Goal: Transaction & Acquisition: Purchase product/service

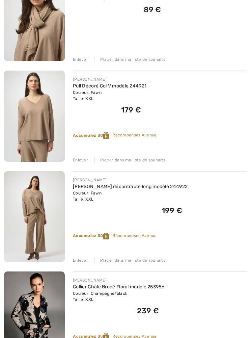
scroll to position [235, 0]
click at [148, 260] on div "Placer dans ma liste de souhaits" at bounding box center [130, 260] width 71 height 6
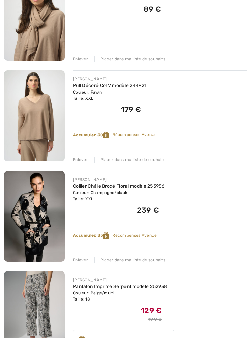
click at [146, 162] on div "Placer dans ma liste de souhaits" at bounding box center [130, 160] width 71 height 6
click at [151, 61] on div "Placer dans ma liste de souhaits" at bounding box center [130, 59] width 71 height 6
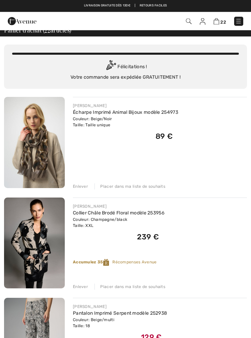
scroll to position [6, 0]
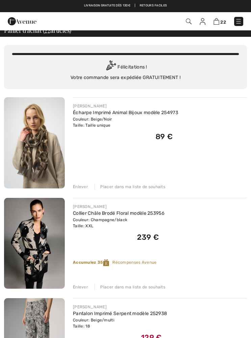
click at [147, 188] on div "Placer dans ma liste de souhaits" at bounding box center [130, 187] width 71 height 6
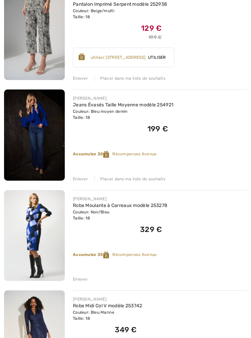
scroll to position [216, 0]
click at [78, 277] on div "Enlever" at bounding box center [80, 280] width 15 height 6
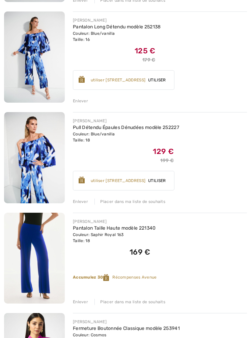
scroll to position [495, 0]
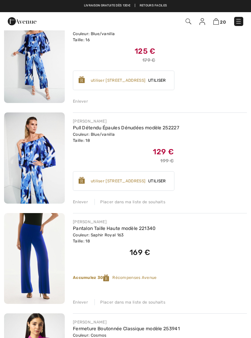
click at [80, 101] on div "Enlever" at bounding box center [80, 101] width 15 height 6
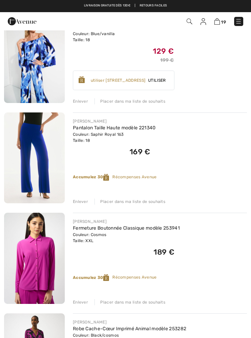
click at [81, 103] on div "Enlever" at bounding box center [80, 101] width 15 height 6
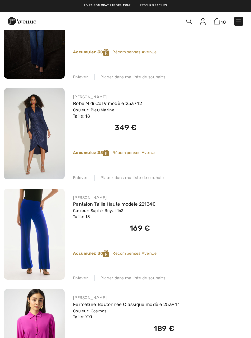
scroll to position [255, 0]
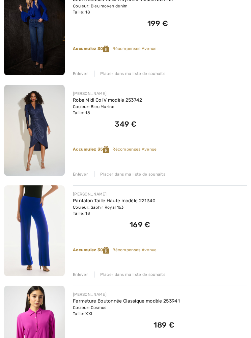
click at [81, 173] on div "Enlever" at bounding box center [80, 175] width 15 height 6
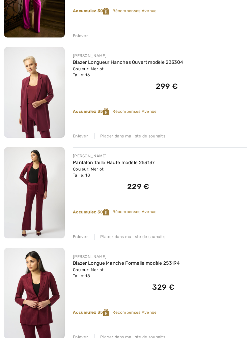
scroll to position [864, 0]
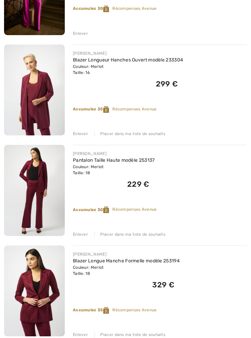
click at [80, 136] on div "Enlever" at bounding box center [80, 134] width 15 height 6
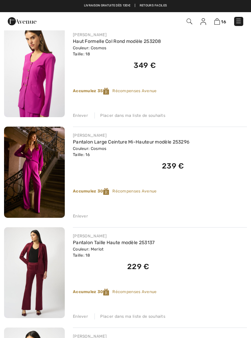
scroll to position [681, 0]
click at [203, 20] on img at bounding box center [204, 21] width 6 height 7
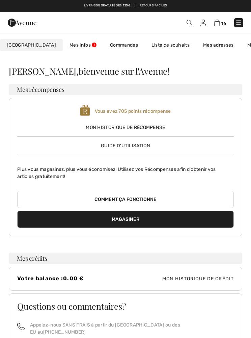
click at [111, 45] on link "Commandes" at bounding box center [124, 45] width 42 height 13
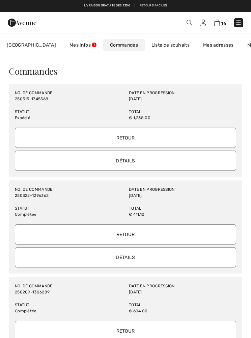
click at [183, 161] on input "Détails" at bounding box center [126, 161] width 222 height 20
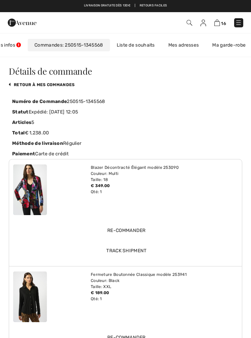
click at [14, 83] on link "retour à mes commandes" at bounding box center [42, 84] width 66 height 5
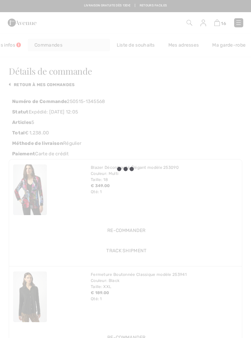
scroll to position [0, 69]
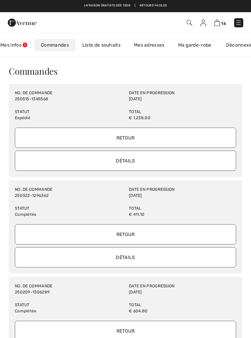
click at [177, 257] on input "Détails" at bounding box center [126, 257] width 222 height 20
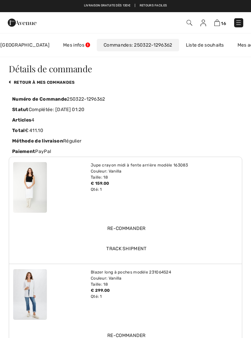
scroll to position [0, 0]
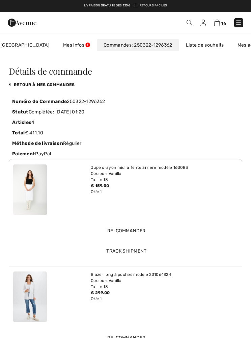
click at [13, 83] on link "retour à mes commandes" at bounding box center [42, 84] width 66 height 5
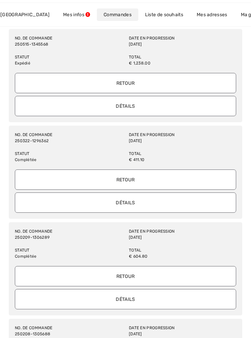
scroll to position [86, 0]
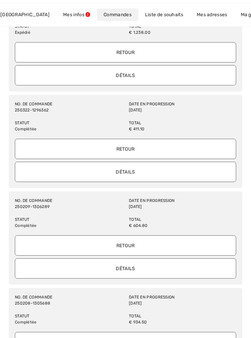
click at [42, 271] on input "Détails" at bounding box center [126, 269] width 222 height 20
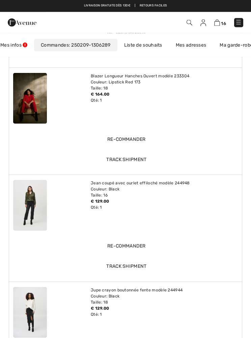
scroll to position [0, 0]
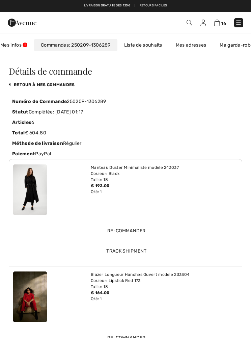
click at [16, 85] on link "retour à mes commandes" at bounding box center [42, 84] width 66 height 5
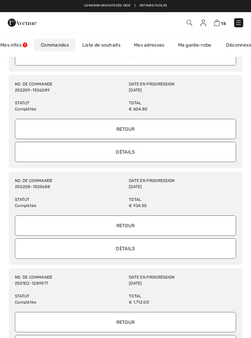
scroll to position [202, 0]
click at [37, 249] on input "Détails" at bounding box center [126, 249] width 222 height 20
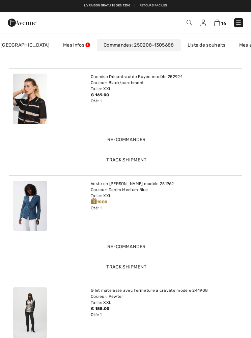
scroll to position [299, 0]
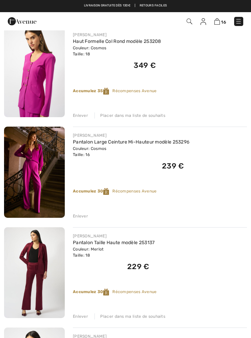
click at [199, 25] on span "16" at bounding box center [177, 21] width 134 height 9
click at [205, 21] on img at bounding box center [204, 21] width 6 height 7
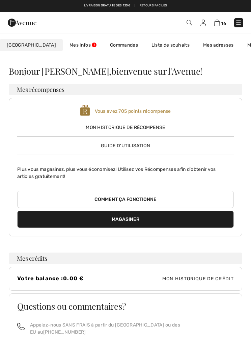
click at [106, 48] on link "Commandes" at bounding box center [124, 45] width 42 height 13
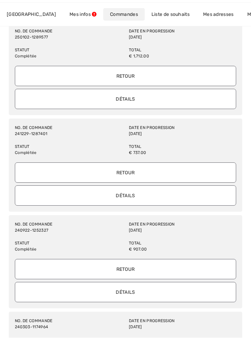
scroll to position [448, 0]
click at [204, 98] on input "Détails" at bounding box center [126, 99] width 222 height 20
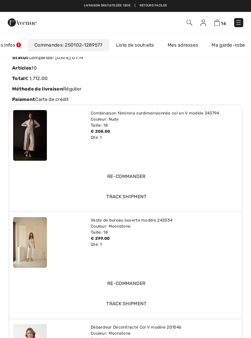
scroll to position [0, 0]
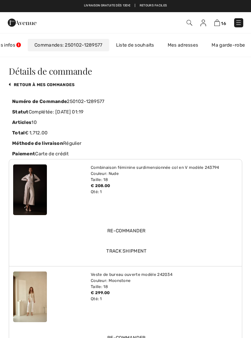
click at [56, 86] on link "retour à mes commandes" at bounding box center [42, 84] width 66 height 5
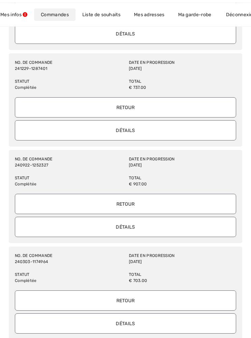
scroll to position [518, 0]
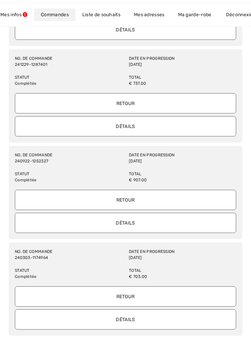
click at [194, 129] on input "Détails" at bounding box center [126, 126] width 222 height 20
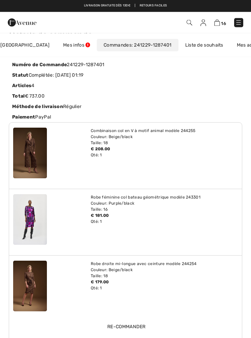
scroll to position [0, 0]
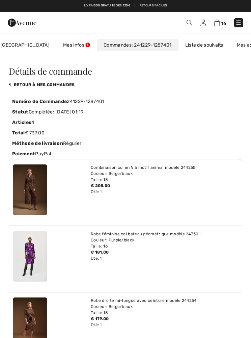
click at [53, 85] on link "retour à mes commandes" at bounding box center [42, 84] width 66 height 5
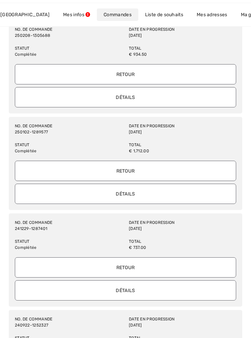
scroll to position [363, 0]
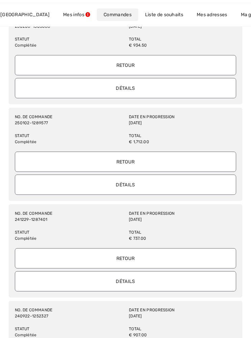
click at [201, 280] on input "Détails" at bounding box center [126, 281] width 222 height 20
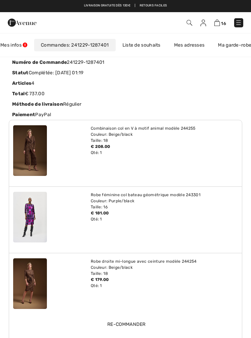
scroll to position [0, 0]
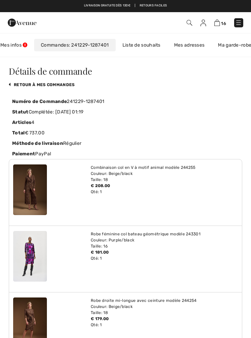
click at [66, 83] on link "retour à mes commandes" at bounding box center [42, 84] width 66 height 5
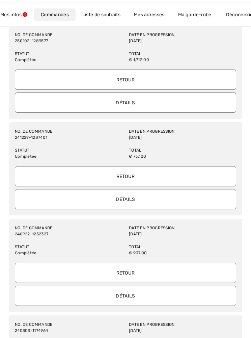
scroll to position [447, 0]
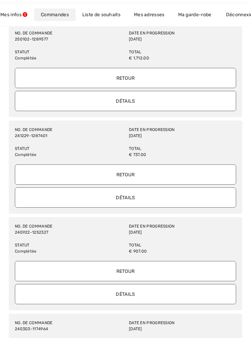
click at [207, 296] on input "Détails" at bounding box center [126, 294] width 222 height 20
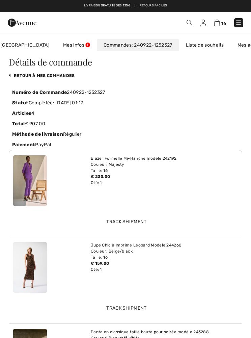
scroll to position [0, 0]
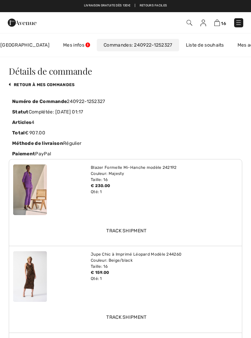
click at [51, 83] on link "retour à mes commandes" at bounding box center [42, 84] width 66 height 5
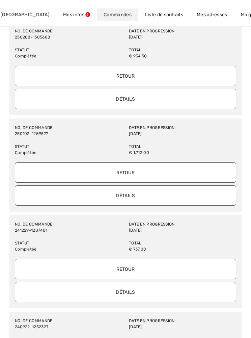
scroll to position [450, 0]
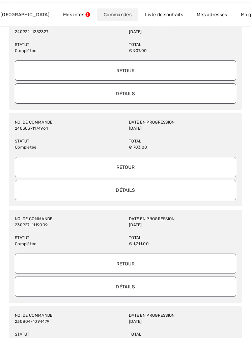
click at [189, 191] on input "Détails" at bounding box center [126, 191] width 222 height 20
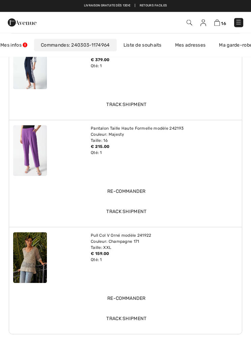
scroll to position [28, 0]
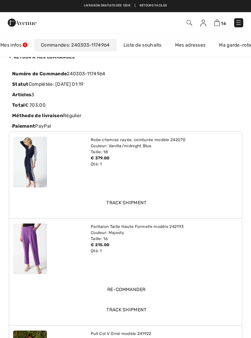
click at [218, 24] on img at bounding box center [218, 23] width 6 height 6
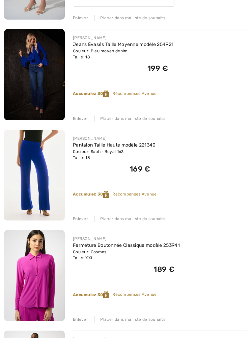
scroll to position [299, 0]
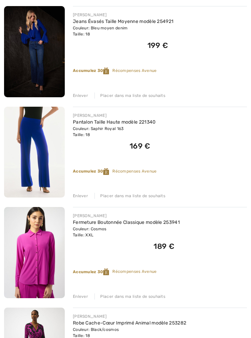
click at [150, 196] on div "Placer dans ma liste de souhaits" at bounding box center [130, 196] width 71 height 6
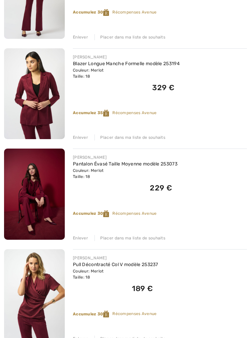
scroll to position [861, 0]
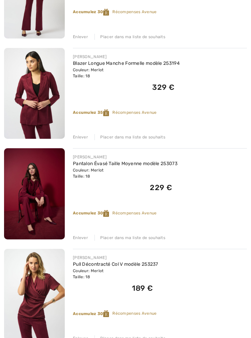
click at [140, 167] on link "Pantalon Évasé Taille Moyenne modèle 253073" at bounding box center [125, 164] width 105 height 6
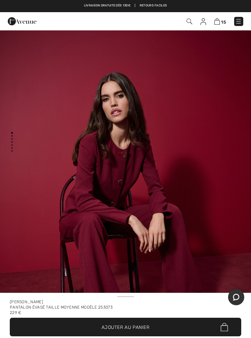
click at [219, 19] on img at bounding box center [218, 21] width 6 height 6
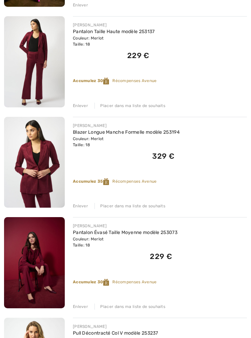
scroll to position [793, 0]
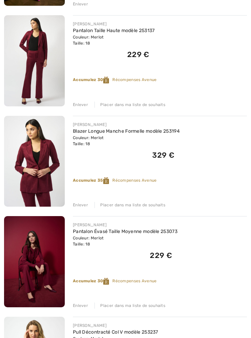
click at [154, 308] on div "Placer dans ma liste de souhaits" at bounding box center [130, 306] width 71 height 6
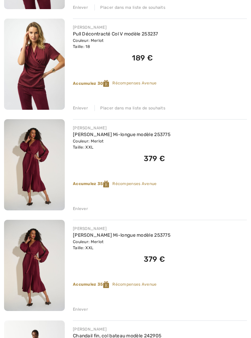
scroll to position [991, 0]
click at [81, 312] on div "Enlever" at bounding box center [80, 310] width 15 height 6
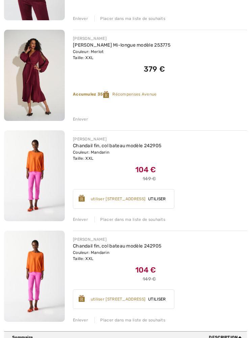
scroll to position [1081, 0]
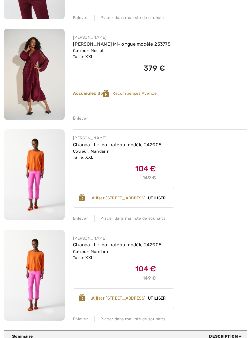
click at [78, 317] on div "Enlever" at bounding box center [80, 319] width 15 height 6
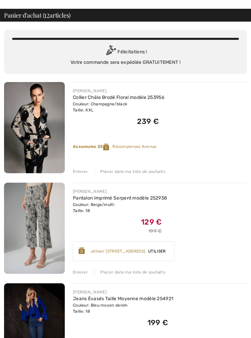
scroll to position [22, 0]
click at [157, 269] on div "Placer dans ma liste de souhaits" at bounding box center [130, 272] width 71 height 6
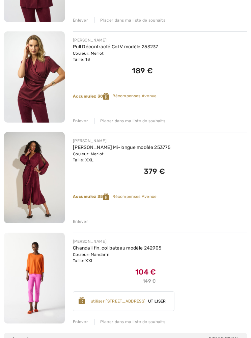
scroll to position [877, 0]
click at [158, 324] on div "Placer dans ma liste de souhaits" at bounding box center [130, 322] width 71 height 6
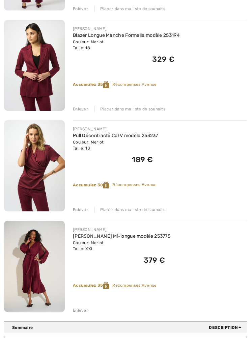
scroll to position [788, 0]
click at [30, 274] on img at bounding box center [34, 266] width 61 height 91
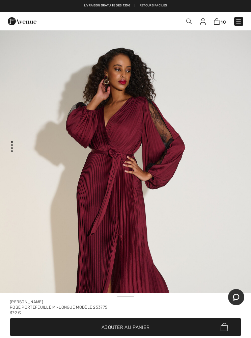
click at [219, 21] on img at bounding box center [217, 21] width 6 height 6
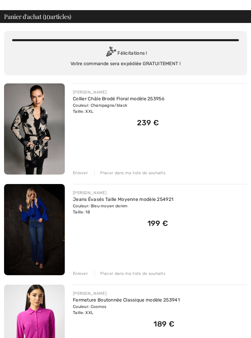
scroll to position [23, 0]
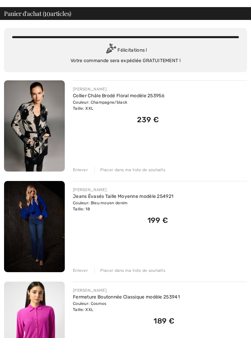
click at [152, 269] on div "Placer dans ma liste de souhaits" at bounding box center [130, 271] width 71 height 6
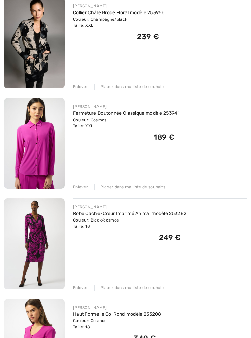
scroll to position [108, 0]
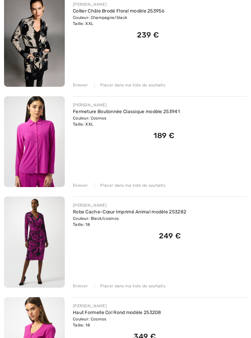
click at [153, 288] on div "Placer dans ma liste de souhaits" at bounding box center [130, 287] width 71 height 6
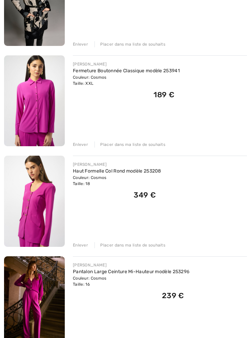
scroll to position [153, 0]
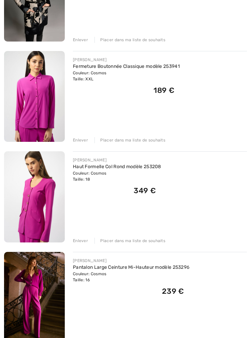
click at [35, 297] on img at bounding box center [34, 297] width 61 height 91
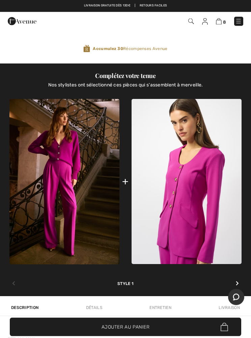
scroll to position [472, 0]
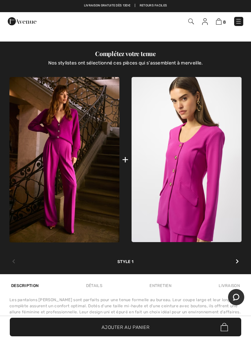
click at [237, 262] on icon at bounding box center [237, 261] width 3 height 5
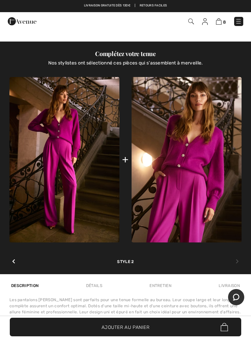
click at [203, 189] on img at bounding box center [187, 160] width 110 height 166
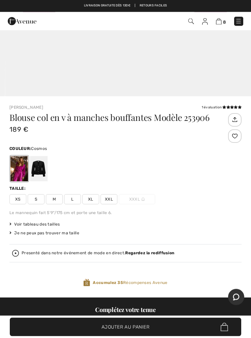
scroll to position [213, 0]
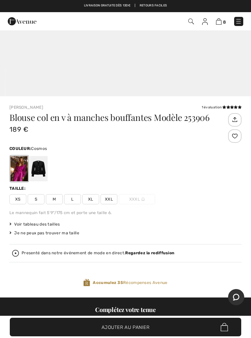
click at [104, 199] on span "XXL" at bounding box center [109, 199] width 17 height 10
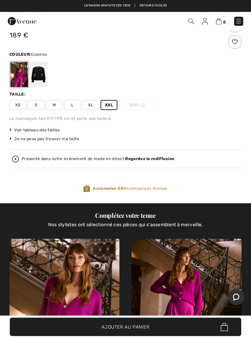
scroll to position [307, 0]
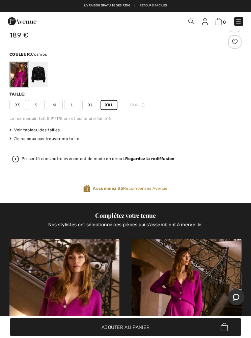
click at [192, 337] on span "✔ Ajouté au panier Ajouter au panier" at bounding box center [126, 327] width 232 height 19
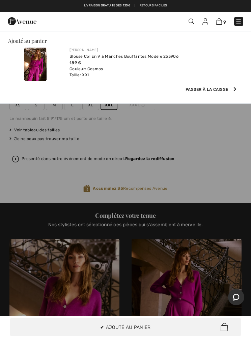
click at [222, 21] on img at bounding box center [220, 21] width 6 height 6
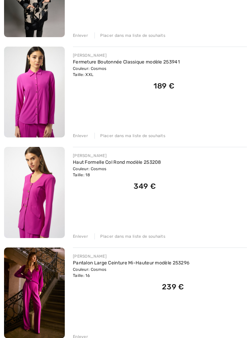
scroll to position [158, 0]
click at [154, 136] on div "Placer dans ma liste de souhaits" at bounding box center [130, 136] width 71 height 6
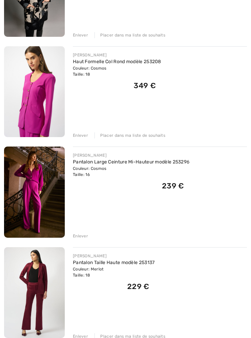
click at [148, 64] on link "Haut Formelle Col Rond modèle 253208" at bounding box center [117, 62] width 89 height 6
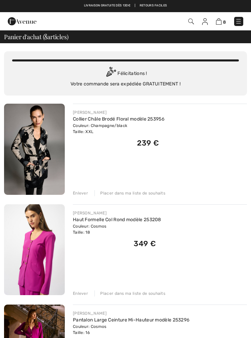
click at [40, 161] on img at bounding box center [34, 149] width 61 height 91
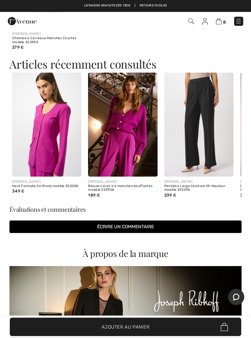
scroll to position [898, 0]
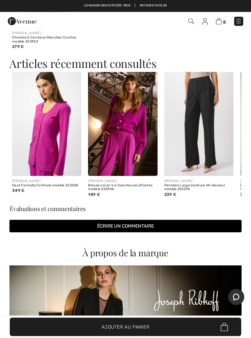
click at [219, 143] on img at bounding box center [199, 124] width 69 height 104
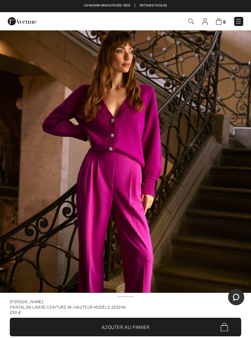
click at [239, 19] on img at bounding box center [239, 21] width 7 height 7
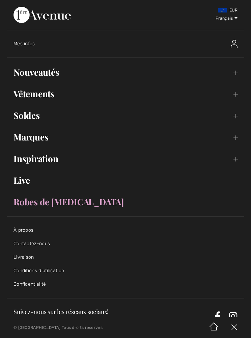
click at [45, 93] on link "Vêtements Toggle submenu" at bounding box center [126, 94] width 238 height 15
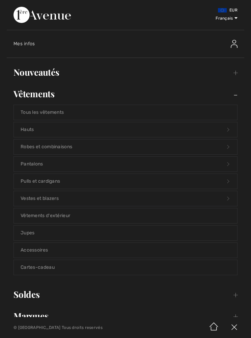
click at [57, 113] on link "Tous les vêtements" at bounding box center [126, 112] width 224 height 15
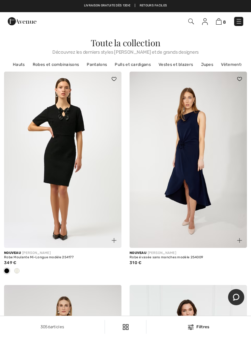
click at [198, 324] on div "3056 articles Filtres ✖ Dégager Voir les resultats 3056" at bounding box center [125, 327] width 251 height 22
click at [201, 327] on div "Filtres" at bounding box center [199, 327] width 97 height 6
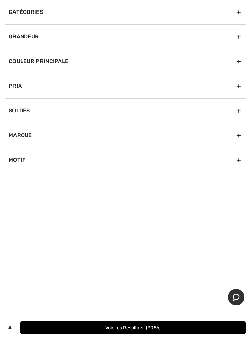
click at [240, 135] on div "Marque" at bounding box center [125, 135] width 241 height 25
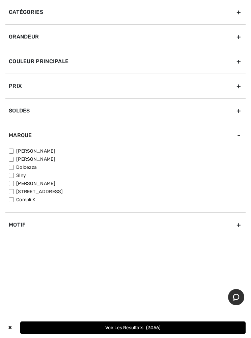
click at [42, 150] on label "[PERSON_NAME]" at bounding box center [127, 151] width 237 height 7
click at [14, 150] on input"] "[PERSON_NAME]" at bounding box center [11, 151] width 5 height 5
checkbox input"] "true"
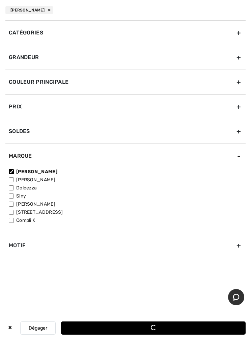
click at [237, 56] on div "Grandeur" at bounding box center [125, 57] width 241 height 25
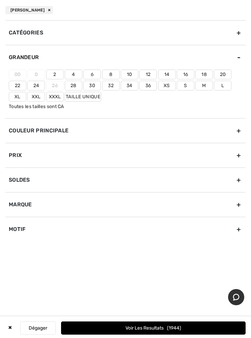
click at [203, 76] on label "18" at bounding box center [205, 75] width 18 height 10
click at [0, 0] on input"] "18" at bounding box center [0, 0] width 0 height 0
click at [187, 76] on label "16" at bounding box center [186, 75] width 18 height 10
click at [0, 0] on input"] "16" at bounding box center [0, 0] width 0 height 0
click at [39, 96] on label "Xxl" at bounding box center [36, 97] width 18 height 10
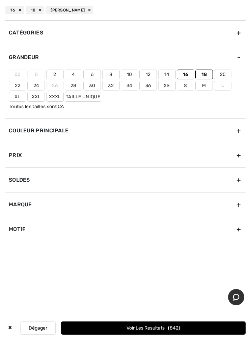
click at [0, 0] on input"] "Xxl" at bounding box center [0, 0] width 0 height 0
click at [96, 97] on label "Taille Unique" at bounding box center [83, 97] width 37 height 10
click at [0, 0] on input"] "Taille Unique" at bounding box center [0, 0] width 0 height 0
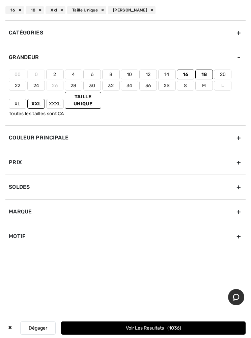
click at [238, 139] on div "Couleur Principale" at bounding box center [125, 137] width 241 height 25
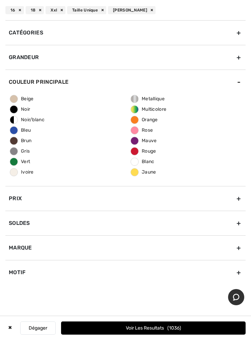
click at [26, 149] on span "Gris" at bounding box center [20, 151] width 20 height 6
click at [0, 0] on input "Gris" at bounding box center [0, 0] width 0 height 0
click at [195, 331] on button "Voir les resultats 24" at bounding box center [153, 328] width 185 height 13
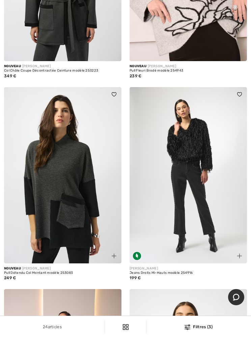
scroll to position [633, 0]
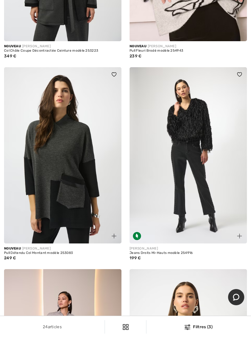
click at [52, 203] on img at bounding box center [63, 155] width 118 height 176
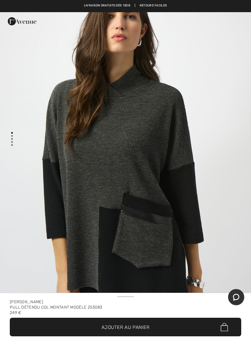
scroll to position [36, 0]
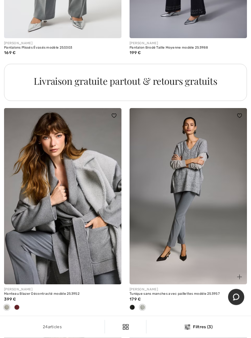
scroll to position [1256, 0]
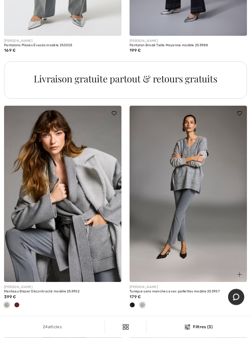
click at [217, 252] on img at bounding box center [189, 194] width 118 height 176
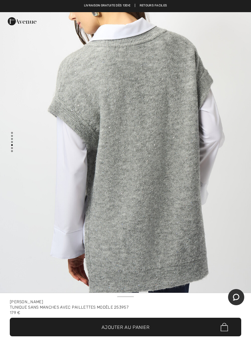
scroll to position [1591, 0]
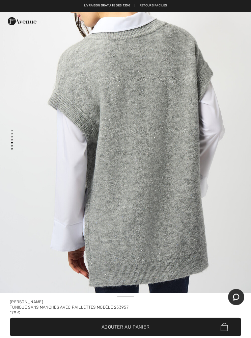
click at [195, 333] on span "✔ Ajouté au panier Ajouter au panier" at bounding box center [126, 327] width 232 height 19
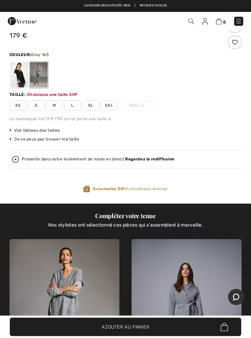
scroll to position [353, 0]
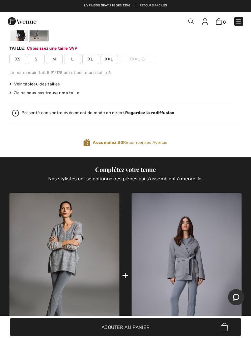
click at [109, 55] on span "XXL" at bounding box center [109, 59] width 17 height 10
click at [184, 323] on span "✔ Ajouté au panier Ajouter au panier" at bounding box center [126, 327] width 232 height 19
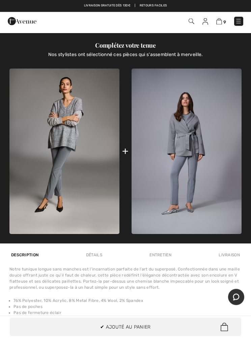
scroll to position [500, 0]
click at [216, 204] on img at bounding box center [187, 152] width 110 height 166
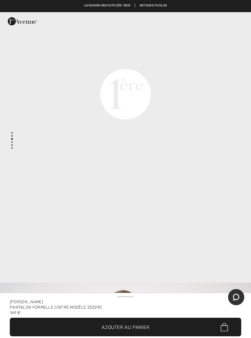
scroll to position [861, 0]
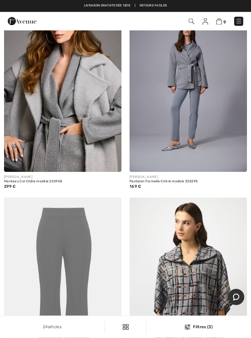
scroll to position [1581, 0]
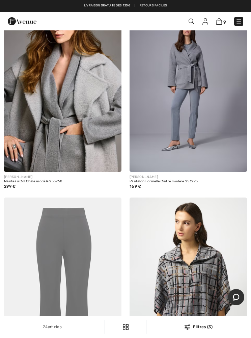
click at [56, 257] on img at bounding box center [63, 286] width 118 height 176
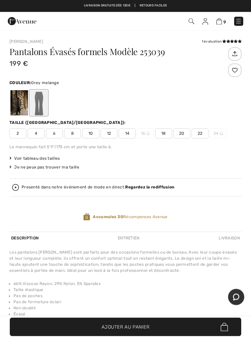
scroll to position [304, 0]
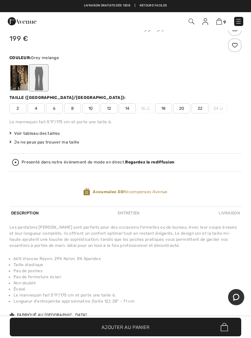
click at [21, 71] on div at bounding box center [19, 77] width 18 height 25
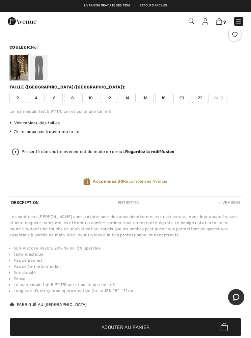
scroll to position [315, 0]
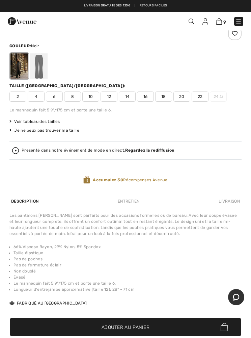
click at [167, 94] on span "18" at bounding box center [163, 97] width 17 height 10
click at [190, 337] on span "✔ Ajouté au panier Ajouter au panier" at bounding box center [126, 327] width 232 height 19
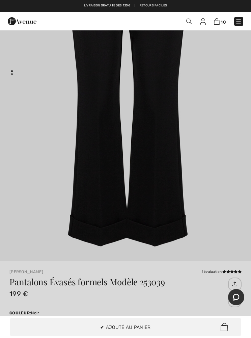
scroll to position [0, 0]
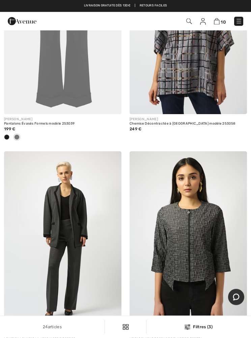
scroll to position [1841, 0]
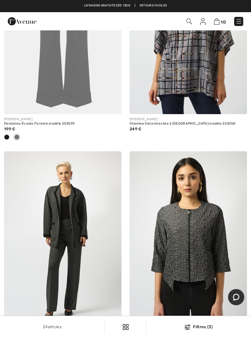
click at [199, 330] on div "Filtres (3)" at bounding box center [199, 327] width 97 height 6
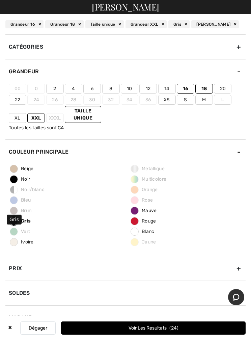
click at [29, 221] on span "Gris" at bounding box center [20, 221] width 21 height 6
click at [0, 0] on input "Gris" at bounding box center [0, 0] width 0 height 0
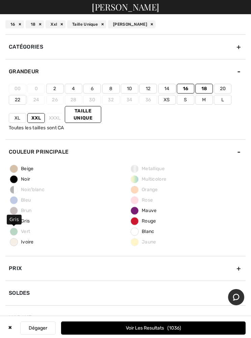
click at [31, 209] on span "Brun" at bounding box center [20, 211] width 21 height 6
click at [18, 209] on span "Brun" at bounding box center [20, 211] width 21 height 6
click at [24, 211] on span "Brun" at bounding box center [20, 211] width 21 height 6
click at [40, 334] on button "Dégager" at bounding box center [37, 328] width 35 height 13
click at [45, 333] on button "Dégager" at bounding box center [37, 328] width 35 height 13
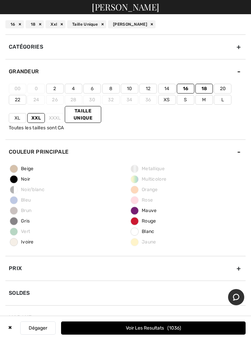
click at [51, 329] on button "Dégager" at bounding box center [37, 328] width 35 height 13
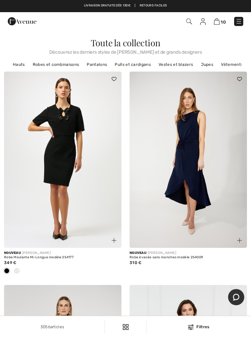
click at [237, 20] on img at bounding box center [239, 21] width 7 height 7
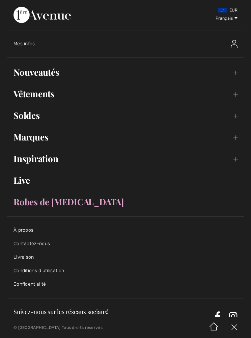
click at [56, 74] on link "Nouveautés Toggle submenu" at bounding box center [126, 72] width 238 height 15
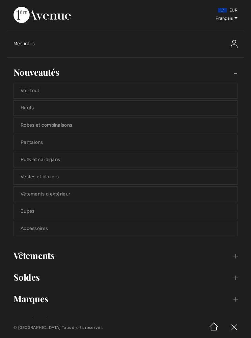
click at [49, 257] on link "Vêtements Toggle submenu" at bounding box center [126, 255] width 238 height 15
click at [51, 274] on link "Tous les vêtements" at bounding box center [126, 274] width 224 height 15
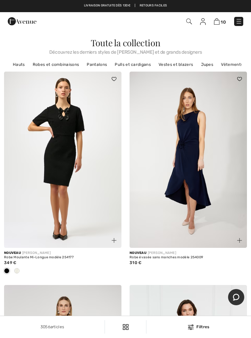
click at [206, 330] on div "Filtres" at bounding box center [199, 327] width 97 height 6
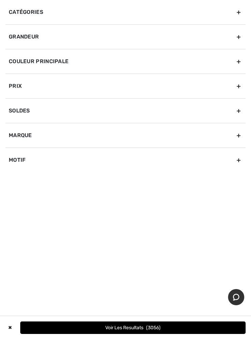
click at [56, 133] on div "Marque" at bounding box center [125, 135] width 241 height 25
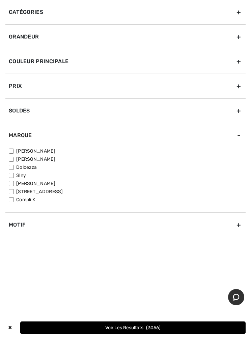
click at [43, 152] on label "[PERSON_NAME]" at bounding box center [127, 151] width 237 height 7
click at [14, 152] on input"] "[PERSON_NAME]" at bounding box center [11, 151] width 5 height 5
checkbox input"] "true"
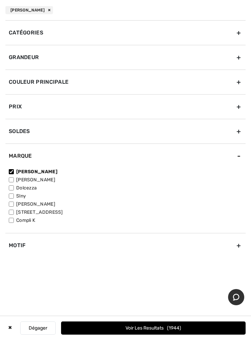
click at [102, 79] on div "Couleur Principale" at bounding box center [125, 82] width 241 height 25
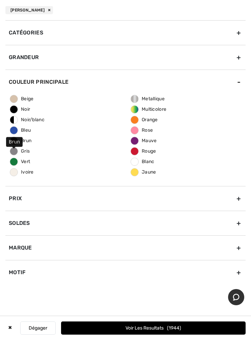
click at [27, 142] on span "Brun" at bounding box center [20, 141] width 21 height 6
click at [0, 0] on input "Brun" at bounding box center [0, 0] width 0 height 0
click at [97, 61] on div "Grandeur" at bounding box center [125, 57] width 241 height 25
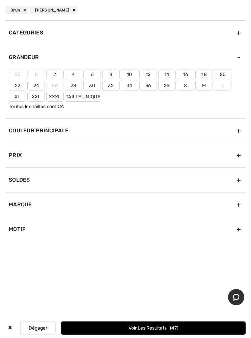
click at [206, 77] on label "18" at bounding box center [205, 75] width 18 height 10
click at [0, 0] on input"] "18" at bounding box center [0, 0] width 0 height 0
click at [186, 75] on label "16" at bounding box center [186, 75] width 18 height 10
click at [0, 0] on input"] "16" at bounding box center [0, 0] width 0 height 0
click at [38, 96] on label "Xxl" at bounding box center [36, 97] width 18 height 10
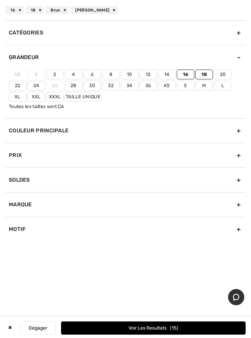
click at [0, 0] on input"] "Xxl" at bounding box center [0, 0] width 0 height 0
click at [91, 98] on label "Taille Unique" at bounding box center [83, 97] width 37 height 10
click at [0, 0] on input"] "Taille Unique" at bounding box center [0, 0] width 0 height 0
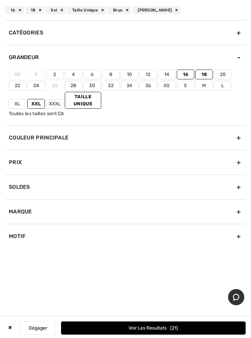
click at [209, 329] on button "Voir les resultats 21" at bounding box center [153, 328] width 185 height 13
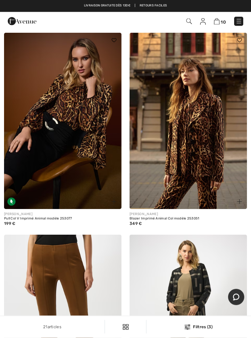
scroll to position [1543, 0]
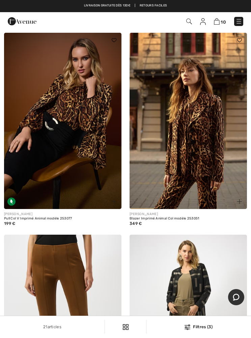
click at [220, 169] on img at bounding box center [189, 121] width 118 height 176
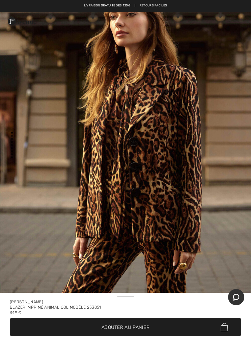
scroll to position [71, 0]
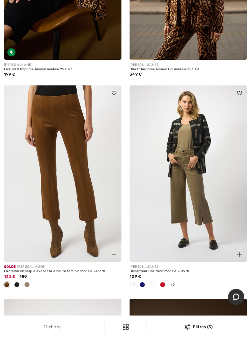
scroll to position [1693, 0]
click at [81, 191] on img at bounding box center [63, 174] width 118 height 176
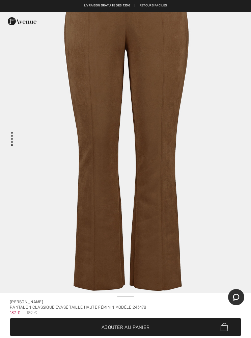
scroll to position [1661, 0]
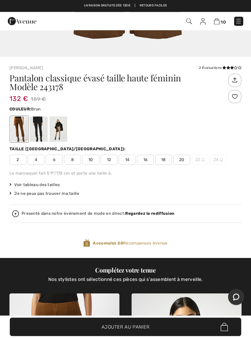
click at [165, 160] on span "18" at bounding box center [163, 160] width 17 height 10
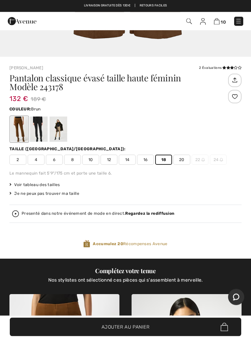
scroll to position [252, 0]
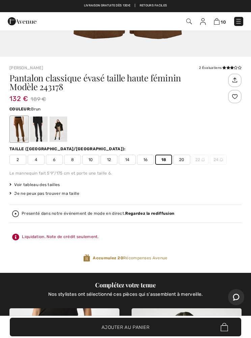
click at [192, 337] on span "✔ Ajouté au panier Ajouter au panier" at bounding box center [126, 327] width 232 height 19
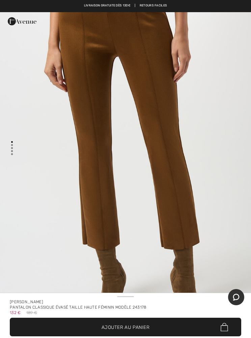
scroll to position [0, 0]
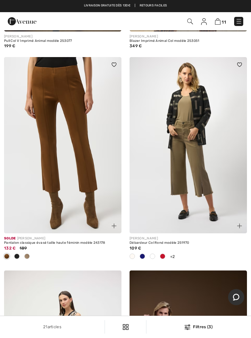
click at [204, 332] on div "21 articles Filtres (3) ✖ Dégager Voir les resultats 21" at bounding box center [125, 327] width 251 height 22
click at [200, 328] on div "Filtres (3)" at bounding box center [199, 327] width 97 height 6
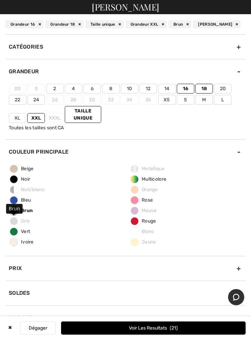
click at [27, 212] on span "Brun" at bounding box center [21, 211] width 23 height 6
click at [0, 0] on input "Brun" at bounding box center [0, 0] width 0 height 0
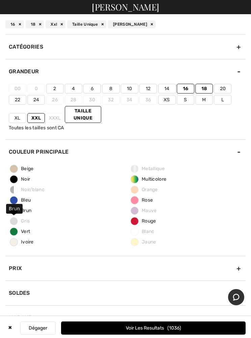
click at [156, 182] on span "Multicolore" at bounding box center [148, 179] width 35 height 6
click at [0, 0] on input "Multicolore" at bounding box center [0, 0] width 0 height 0
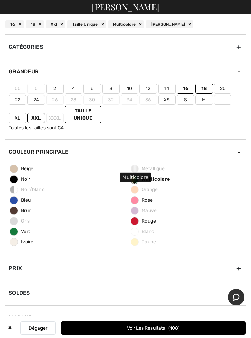
click at [196, 334] on button "Voir les resultats 108" at bounding box center [153, 328] width 185 height 13
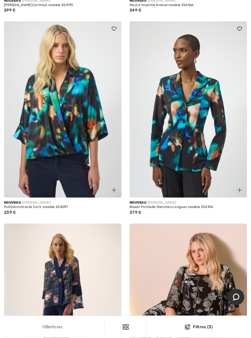
scroll to position [454, 0]
click at [210, 155] on img at bounding box center [189, 109] width 118 height 176
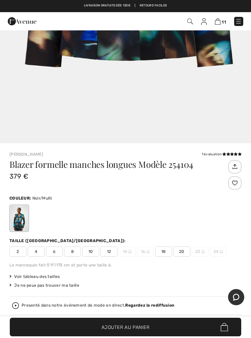
scroll to position [172, 0]
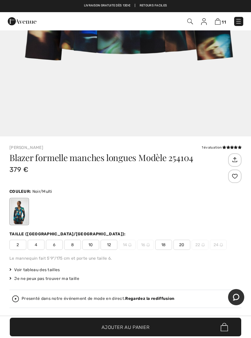
click at [168, 248] on span "18" at bounding box center [163, 245] width 17 height 10
click at [202, 337] on span "✔ Ajouté au panier Ajouter au panier" at bounding box center [126, 327] width 232 height 19
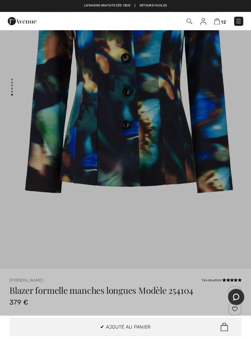
scroll to position [0, 0]
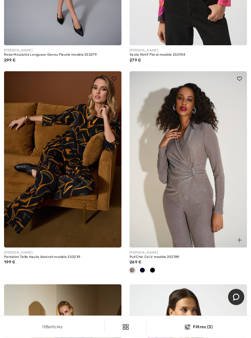
scroll to position [3222, 0]
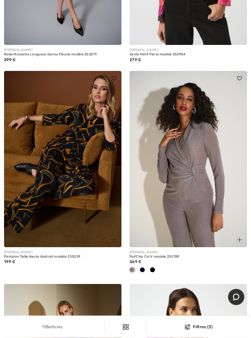
click at [36, 211] on img at bounding box center [63, 159] width 118 height 176
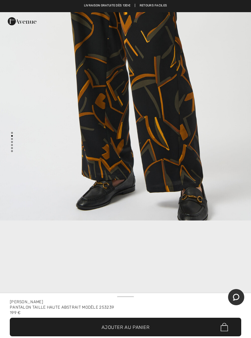
scroll to position [531, 0]
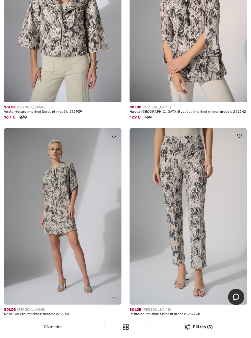
scroll to position [4232, 0]
click at [212, 256] on img at bounding box center [189, 216] width 118 height 176
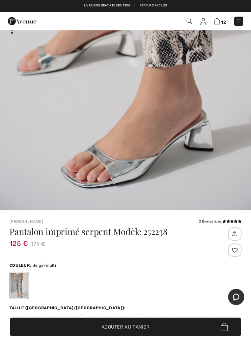
scroll to position [98, 0]
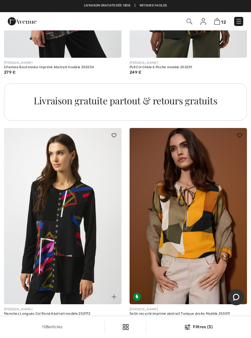
scroll to position [3793, 0]
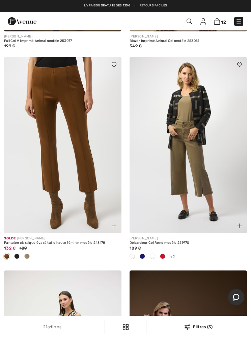
click at [205, 328] on div "Filtres (3)" at bounding box center [199, 327] width 97 height 6
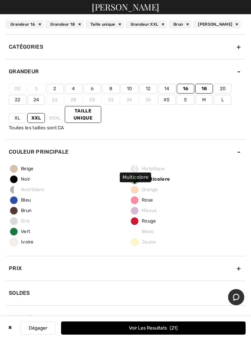
click at [161, 181] on span "Multicolore" at bounding box center [150, 179] width 39 height 6
click at [0, 0] on input "Multicolore" at bounding box center [0, 0] width 0 height 0
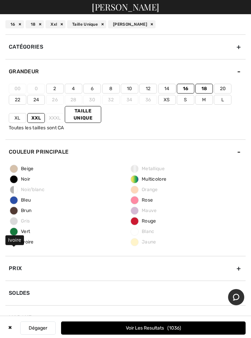
click at [31, 243] on span "Ivoire" at bounding box center [22, 242] width 24 height 6
click at [0, 0] on input "Ivoire" at bounding box center [0, 0] width 0 height 0
click at [34, 240] on span "Ivoire" at bounding box center [22, 242] width 25 height 6
click at [0, 0] on input "Ivoire" at bounding box center [0, 0] width 0 height 0
click at [30, 241] on span "Ivoire" at bounding box center [22, 242] width 24 height 6
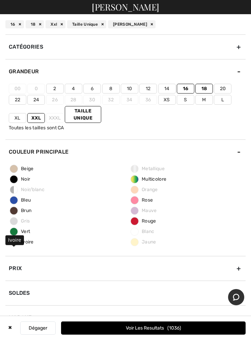
click at [0, 0] on input "Ivoire" at bounding box center [0, 0] width 0 height 0
click at [180, 334] on button "Voir les resultats 114" at bounding box center [153, 328] width 185 height 13
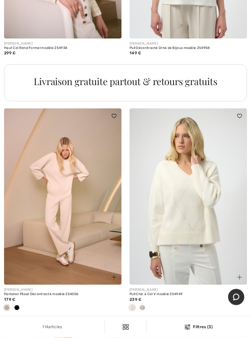
scroll to position [1276, 0]
click at [223, 242] on img at bounding box center [189, 197] width 118 height 176
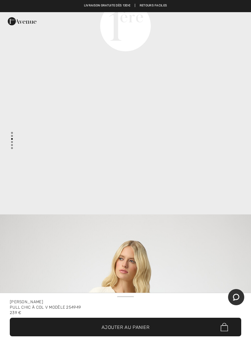
scroll to position [929, 0]
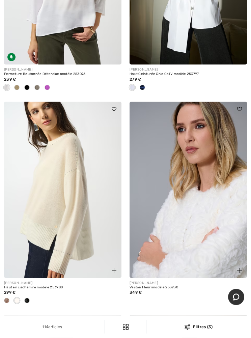
scroll to position [1924, 0]
click at [205, 338] on div "114 articles Filtres (3) ✖ Dégager Voir les resultats 114" at bounding box center [125, 327] width 251 height 22
click at [197, 330] on div "Filtres (3)" at bounding box center [199, 327] width 97 height 6
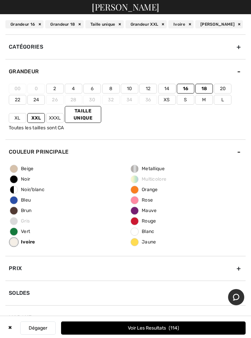
click at [151, 167] on span "Metallique" at bounding box center [148, 169] width 34 height 6
click at [0, 0] on input "Metallique" at bounding box center [0, 0] width 0 height 0
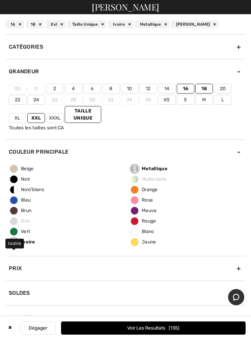
click at [29, 240] on span "Ivoire" at bounding box center [22, 242] width 25 height 6
click at [0, 0] on input "Ivoire" at bounding box center [0, 0] width 0 height 0
click at [189, 335] on button "Voir les resultats 21" at bounding box center [153, 328] width 185 height 13
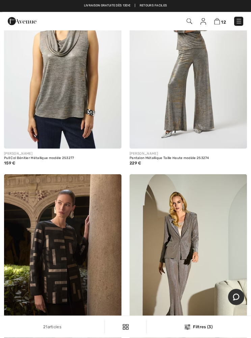
scroll to position [1582, 0]
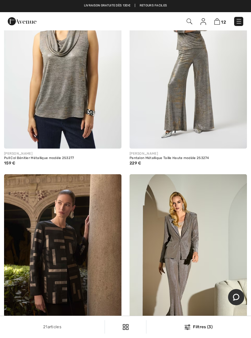
click at [202, 322] on div "21 articles Filtres (3) ✖ Dégager Voir les resultats 21" at bounding box center [125, 327] width 251 height 22
click at [197, 329] on div "Filtres (3)" at bounding box center [199, 327] width 97 height 6
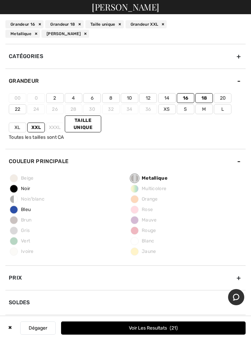
click at [159, 180] on span "Metallique" at bounding box center [149, 178] width 37 height 6
click at [0, 0] on input "Metallique" at bounding box center [0, 0] width 0 height 0
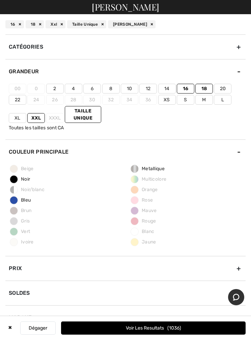
click at [95, 121] on label "Taille Unique" at bounding box center [83, 114] width 37 height 17
click at [0, 0] on input"] "Taille Unique" at bounding box center [0, 0] width 0 height 0
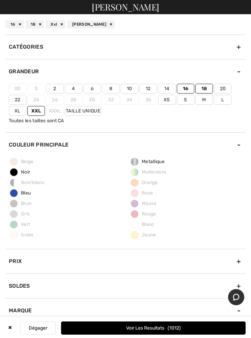
click at [205, 88] on label "18" at bounding box center [205, 89] width 18 height 10
click at [0, 0] on input"] "18" at bounding box center [0, 0] width 0 height 0
click at [186, 87] on label "16" at bounding box center [186, 89] width 18 height 10
click at [0, 0] on input"] "16" at bounding box center [0, 0] width 0 height 0
click at [37, 110] on label "Xxl" at bounding box center [36, 111] width 18 height 10
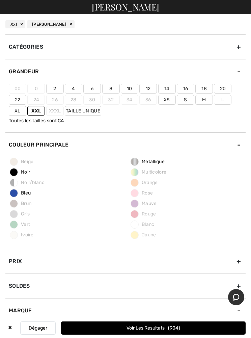
click at [0, 0] on input"] "Xxl" at bounding box center [0, 0] width 0 height 0
click at [47, 24] on div "[PERSON_NAME]" at bounding box center [29, 24] width 48 height 8
checkbox input"] "false"
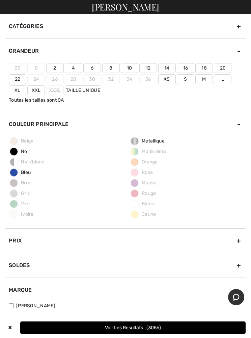
click at [236, 125] on div "Couleur Principale" at bounding box center [125, 124] width 241 height 25
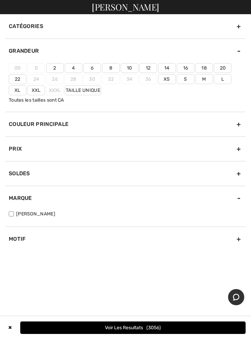
click at [236, 124] on div "Couleur Principale" at bounding box center [125, 124] width 241 height 25
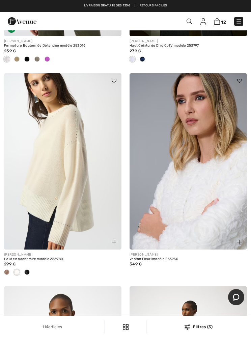
click at [238, 18] on img at bounding box center [239, 21] width 7 height 7
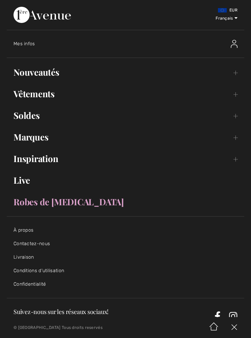
click at [39, 69] on link "Nouveautés Toggle submenu" at bounding box center [126, 72] width 238 height 15
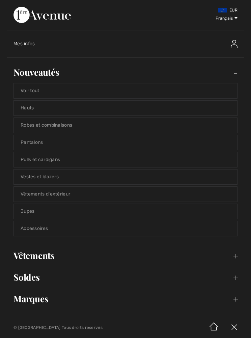
click at [36, 92] on link "Voir tout" at bounding box center [126, 90] width 224 height 15
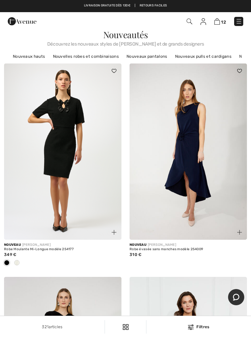
click at [199, 327] on div "Filtres" at bounding box center [199, 327] width 97 height 6
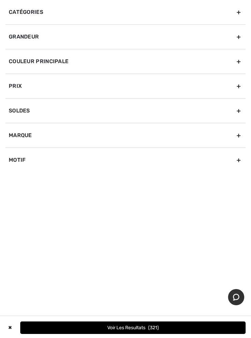
click at [237, 37] on div "Grandeur" at bounding box center [125, 36] width 241 height 25
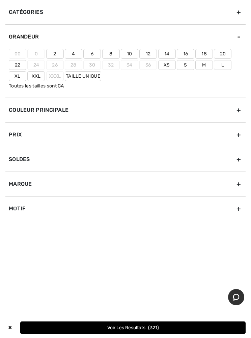
click at [203, 55] on label "18" at bounding box center [205, 54] width 18 height 10
click at [0, 0] on input"] "18" at bounding box center [0, 0] width 0 height 0
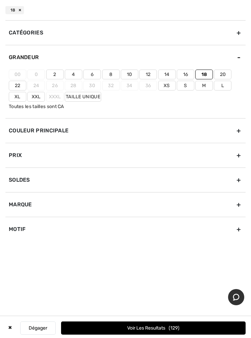
click at [184, 71] on label "16" at bounding box center [186, 75] width 18 height 10
click at [0, 0] on input"] "16" at bounding box center [0, 0] width 0 height 0
click at [36, 95] on label "Xxl" at bounding box center [36, 97] width 18 height 10
click at [0, 0] on input"] "Xxl" at bounding box center [0, 0] width 0 height 0
click at [90, 98] on label "Taille Unique" at bounding box center [83, 97] width 37 height 10
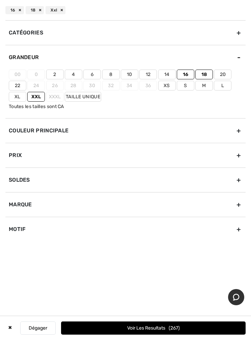
click at [0, 0] on input"] "Taille Unique" at bounding box center [0, 0] width 0 height 0
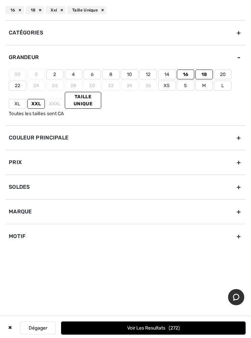
click at [206, 333] on button "Voir les resultats 272" at bounding box center [153, 328] width 185 height 13
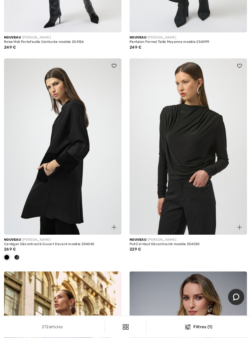
scroll to position [1904, 0]
click at [29, 190] on img at bounding box center [63, 146] width 118 height 176
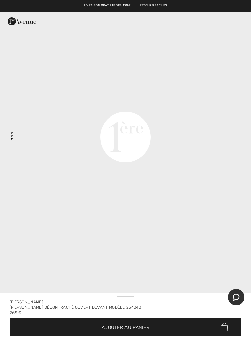
scroll to position [907, 0]
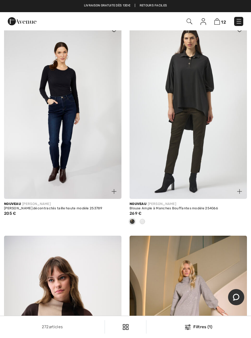
scroll to position [3307, 0]
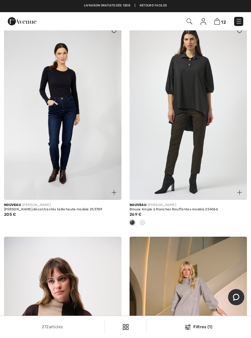
click at [208, 113] on img at bounding box center [189, 112] width 118 height 176
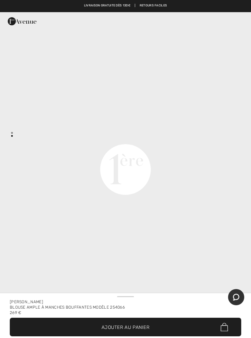
scroll to position [409, 0]
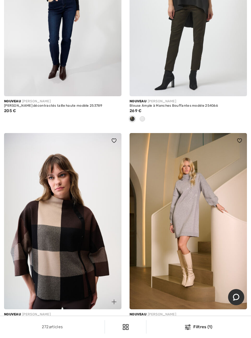
scroll to position [3411, 0]
click at [202, 230] on img at bounding box center [189, 222] width 118 height 176
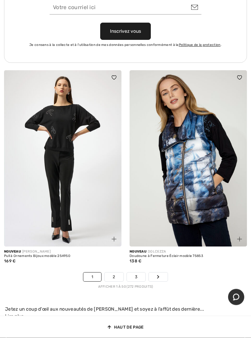
scroll to position [5292, 0]
click at [194, 176] on img at bounding box center [189, 158] width 118 height 176
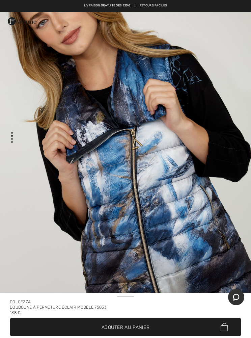
scroll to position [336, 0]
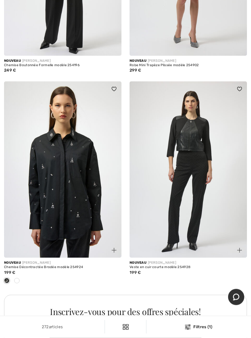
scroll to position [4969, 0]
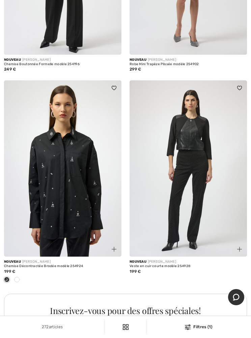
click at [25, 235] on img at bounding box center [63, 168] width 118 height 176
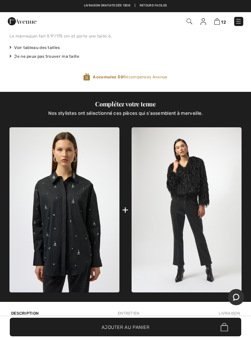
scroll to position [400, 0]
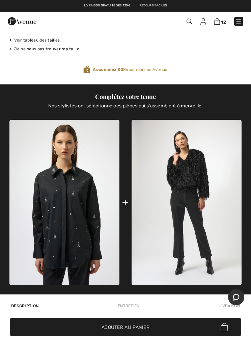
click at [204, 239] on img at bounding box center [187, 202] width 110 height 165
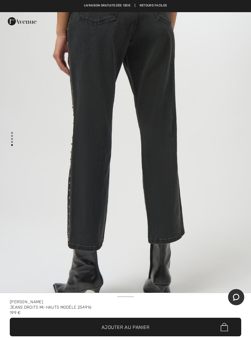
scroll to position [1661, 0]
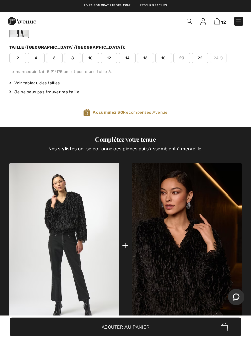
click at [166, 57] on span "18" at bounding box center [163, 58] width 17 height 10
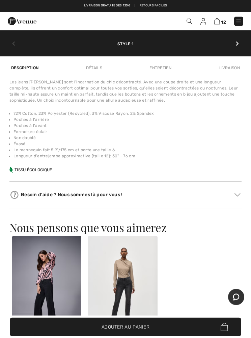
scroll to position [668, 0]
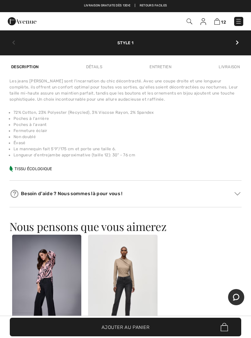
click at [195, 337] on span "✔ Ajouté au panier Ajouter au panier" at bounding box center [126, 327] width 232 height 19
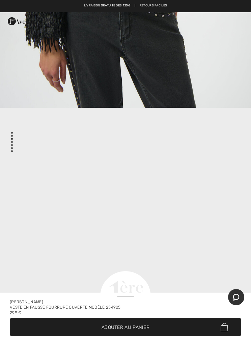
scroll to position [681, 0]
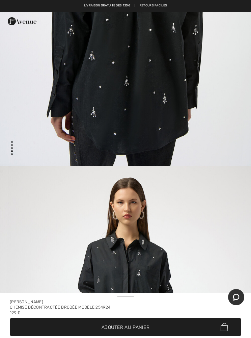
scroll to position [982, 0]
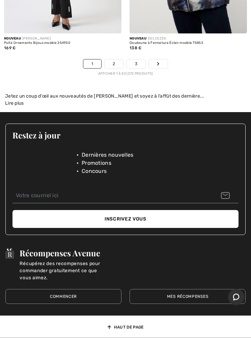
scroll to position [5505, 0]
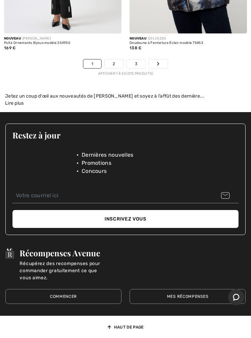
click at [114, 61] on link "2" at bounding box center [114, 63] width 19 height 9
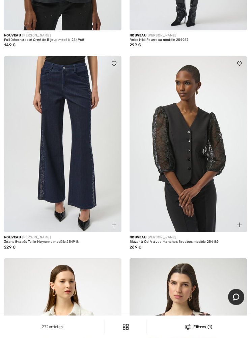
scroll to position [4742, 0]
click at [44, 182] on img at bounding box center [63, 144] width 118 height 176
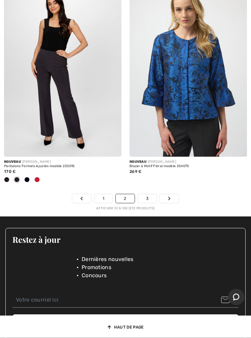
scroll to position [5323, 0]
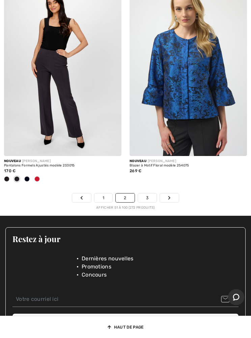
click at [173, 194] on link "Suivant" at bounding box center [169, 198] width 19 height 9
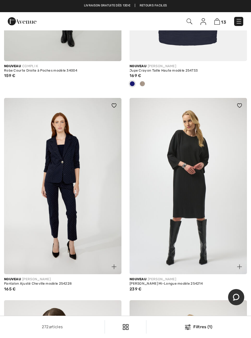
scroll to position [3000, 0]
click at [220, 241] on img at bounding box center [189, 186] width 118 height 176
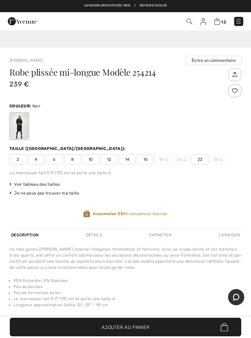
scroll to position [262, 0]
click at [220, 23] on img at bounding box center [218, 21] width 6 height 6
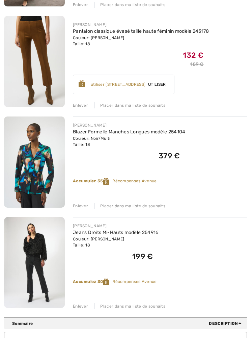
scroll to position [1094, 0]
click at [157, 306] on div "Placer dans ma liste de souhaits" at bounding box center [130, 307] width 71 height 6
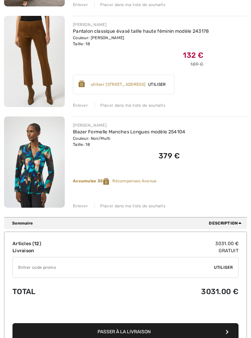
click at [153, 207] on div "Placer dans ma liste de souhaits" at bounding box center [130, 206] width 71 height 6
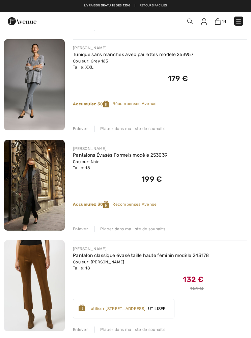
scroll to position [868, 0]
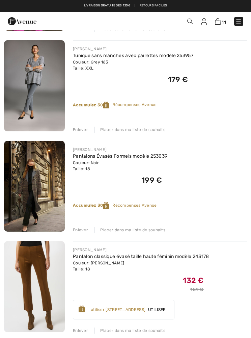
click at [46, 105] on img at bounding box center [34, 85] width 61 height 91
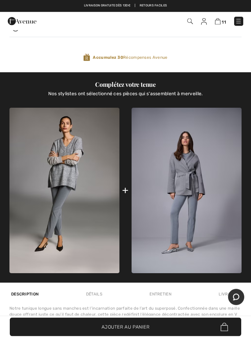
scroll to position [438, 0]
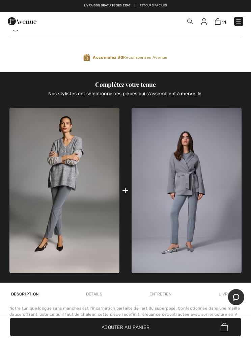
click at [104, 251] on img at bounding box center [64, 191] width 110 height 166
click at [214, 255] on img at bounding box center [187, 191] width 110 height 166
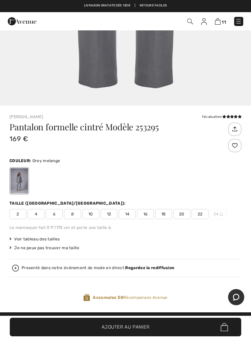
scroll to position [1946, 0]
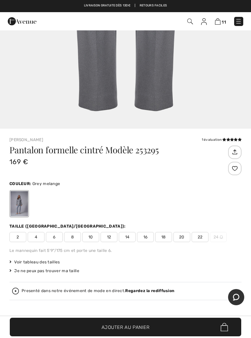
click at [166, 235] on span "18" at bounding box center [163, 237] width 17 height 10
click at [198, 337] on span "✔ Ajouté au panier Ajouter au panier" at bounding box center [126, 327] width 232 height 19
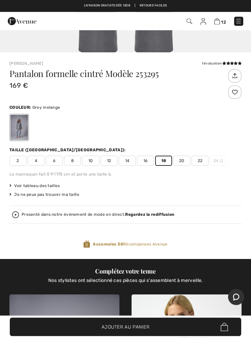
scroll to position [257, 0]
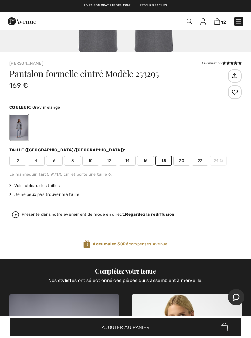
click at [145, 166] on div "Pantalon formelle cintré Modèle 253295 169 € Couleur: Grey melange Taille (CA/U…" at bounding box center [125, 164] width 233 height 190
click at [148, 161] on span "16" at bounding box center [145, 161] width 17 height 10
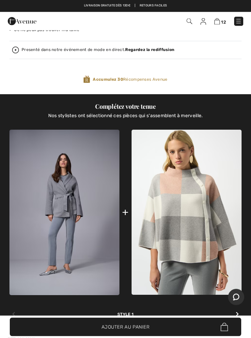
scroll to position [422, 0]
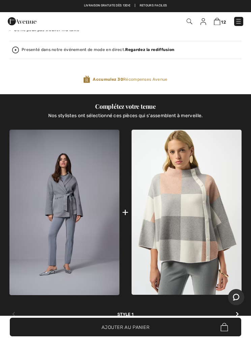
click at [198, 337] on span "✔ Ajouté au panier Ajouter au panier" at bounding box center [126, 327] width 232 height 19
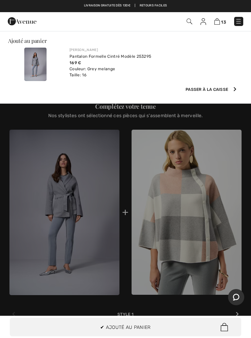
click at [224, 21] on span "13" at bounding box center [223, 22] width 5 height 5
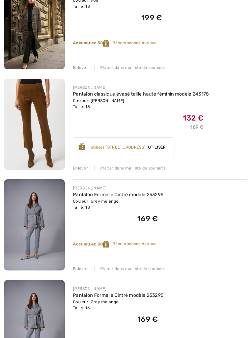
scroll to position [1032, 0]
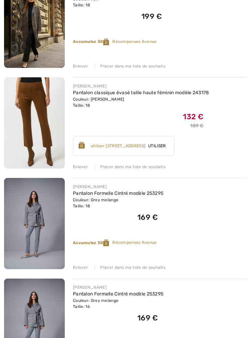
click at [81, 268] on div "Enlever" at bounding box center [80, 268] width 15 height 6
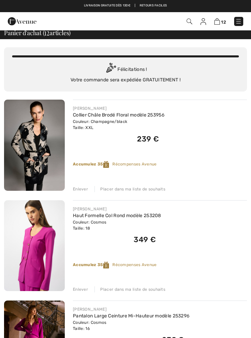
scroll to position [5, 0]
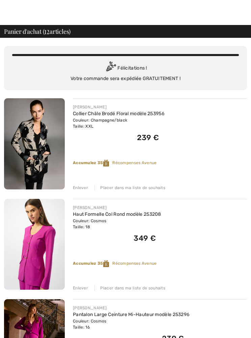
click at [154, 188] on div "Placer dans ma liste de souhaits" at bounding box center [130, 188] width 71 height 6
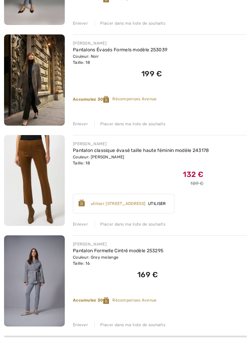
scroll to position [874, 0]
click at [151, 327] on div "Placer dans ma liste de souhaits" at bounding box center [130, 325] width 71 height 6
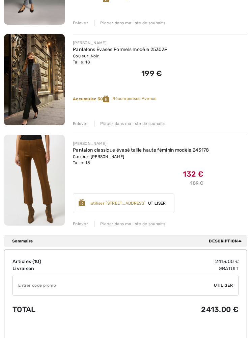
click at [41, 86] on img at bounding box center [34, 79] width 61 height 91
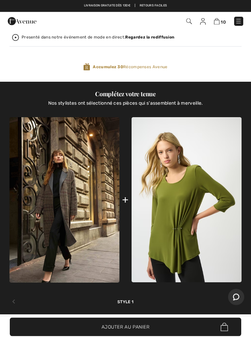
scroll to position [429, 0]
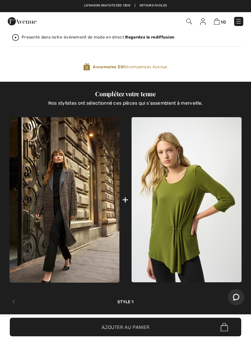
click at [235, 301] on div at bounding box center [238, 302] width 8 height 13
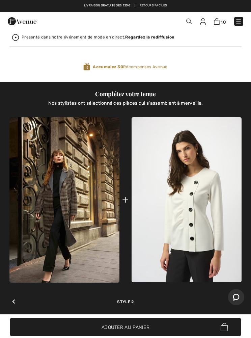
click at [238, 297] on div at bounding box center [238, 302] width 8 height 13
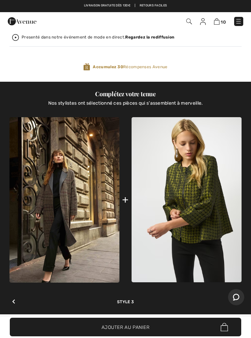
click at [238, 304] on div at bounding box center [238, 302] width 8 height 13
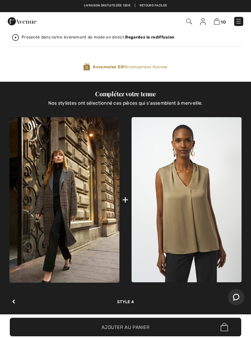
click at [238, 299] on icon at bounding box center [237, 301] width 3 height 5
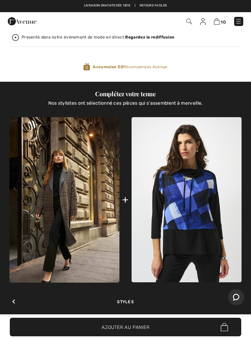
click at [235, 301] on div at bounding box center [238, 302] width 8 height 13
click at [239, 302] on div at bounding box center [238, 302] width 8 height 13
click at [239, 22] on img at bounding box center [239, 21] width 7 height 7
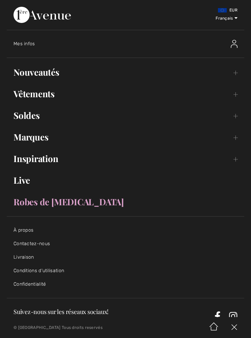
click at [47, 93] on link "Vêtements Toggle submenu" at bounding box center [126, 94] width 238 height 15
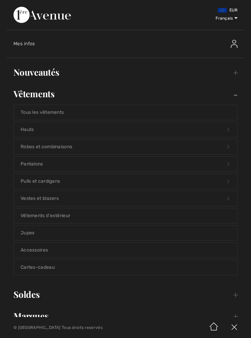
click at [65, 214] on link "Vêtements d'extérieur" at bounding box center [126, 216] width 224 height 15
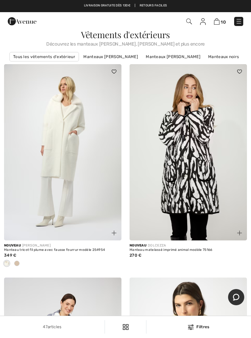
click at [203, 324] on div "47 articles Filtres ✖ Dégager Voir les resultats 47" at bounding box center [125, 327] width 251 height 22
click at [193, 330] on img at bounding box center [191, 327] width 6 height 5
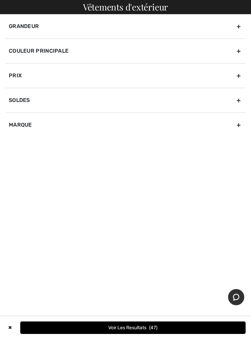
click at [236, 126] on div "Marque" at bounding box center [125, 125] width 241 height 25
click at [45, 138] on label "[PERSON_NAME]" at bounding box center [127, 140] width 237 height 7
click at [14, 138] on input"] "[PERSON_NAME]" at bounding box center [11, 140] width 5 height 5
checkbox input"] "true"
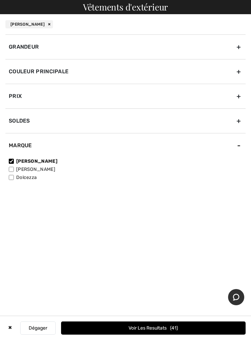
click at [203, 327] on button "Voir les resultats 41" at bounding box center [153, 328] width 185 height 13
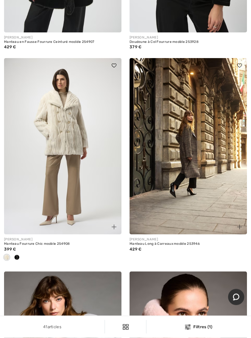
scroll to position [414, 0]
click at [206, 190] on img at bounding box center [189, 146] width 118 height 176
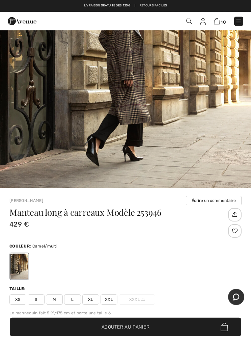
click at [109, 300] on span "XXL" at bounding box center [109, 300] width 17 height 10
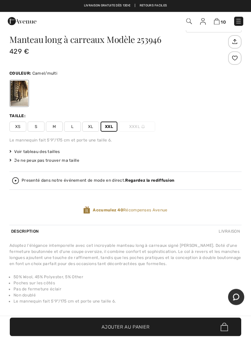
scroll to position [318, 0]
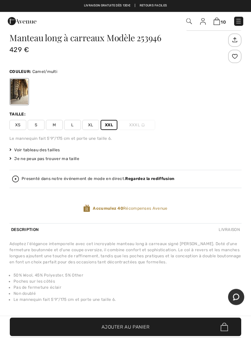
click at [198, 337] on span "✔ Ajouté au panier Ajouter au panier" at bounding box center [126, 327] width 232 height 19
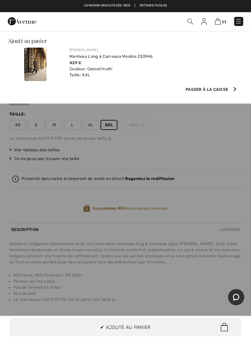
click at [217, 22] on img at bounding box center [218, 21] width 6 height 6
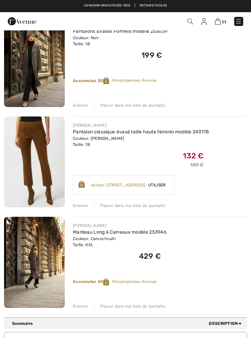
scroll to position [892, 0]
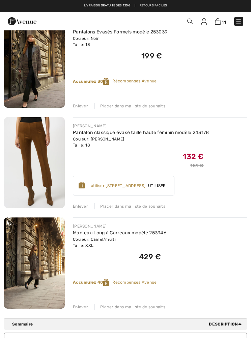
click at [169, 184] on span "Utiliser" at bounding box center [157, 186] width 23 height 6
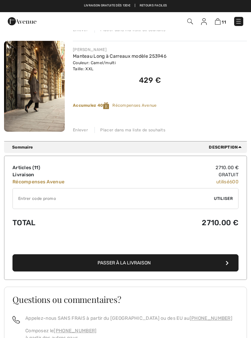
scroll to position [1101, 0]
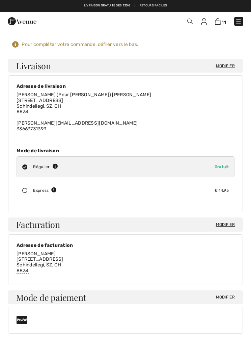
click at [227, 67] on span "Modifier" at bounding box center [225, 66] width 19 height 6
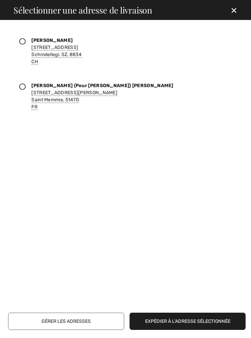
click at [75, 46] on div "Caroline Rosenzweig Stutzstrasse, 13D Schindellegi, SZ, 8834 CH" at bounding box center [56, 51] width 50 height 28
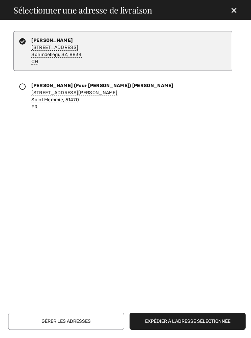
click at [201, 323] on button "Expédier à l'adresse sélectionnée" at bounding box center [188, 321] width 116 height 17
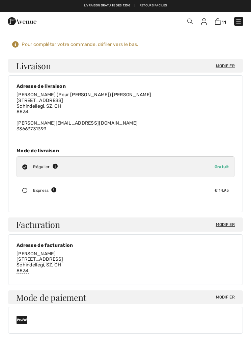
click at [223, 64] on span "Modifier" at bounding box center [225, 66] width 19 height 6
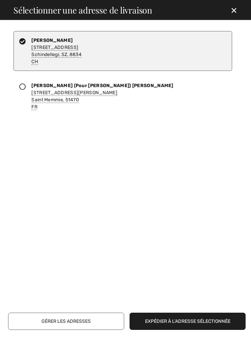
click at [215, 317] on button "Expédier à l'adresse sélectionnée" at bounding box center [188, 321] width 116 height 17
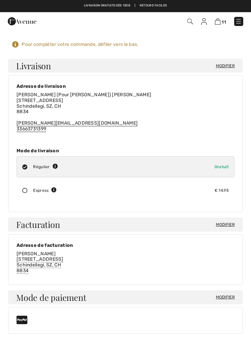
click at [52, 123] on div "Marie-Claude (Pour Caro) Rosenzweig Stutzstrasse, 13D Schindellegi, SZ, CH 8834…" at bounding box center [126, 112] width 218 height 40
click at [230, 65] on span "Modifier" at bounding box center [225, 66] width 19 height 6
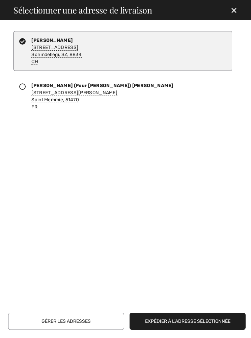
click at [191, 49] on div "Caroline Rosenzweig Stutzstrasse, 13D Schindellegi, SZ, 8834 CH" at bounding box center [123, 51] width 219 height 40
click at [94, 320] on button "Gérer les adresses" at bounding box center [66, 321] width 116 height 17
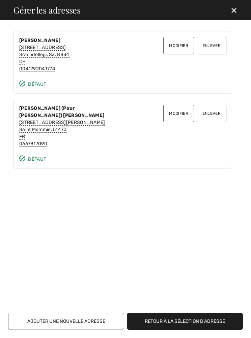
click at [177, 48] on button "Modifier" at bounding box center [179, 46] width 30 height 18
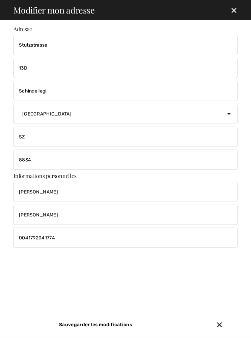
click at [177, 73] on input "13D" at bounding box center [126, 68] width 224 height 20
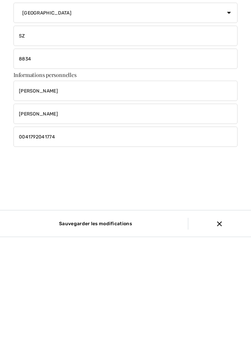
type input "13"
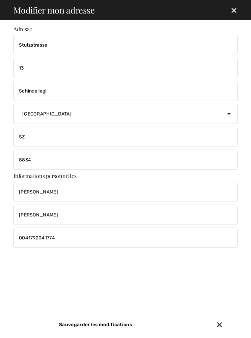
click at [95, 331] on input "Sauvegarder les modifications" at bounding box center [94, 325] width 80 height 12
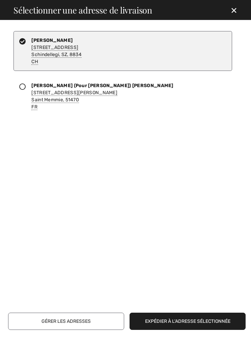
click at [217, 319] on button "Expédier à l'adresse sélectionnée" at bounding box center [188, 321] width 116 height 17
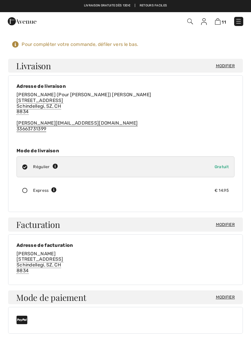
click at [230, 68] on span "Modifier" at bounding box center [225, 66] width 19 height 6
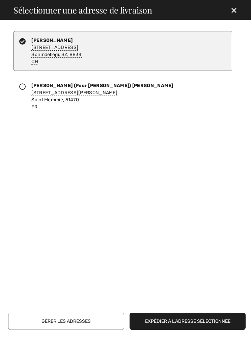
click at [89, 321] on button "Gérer les adresses" at bounding box center [66, 321] width 116 height 17
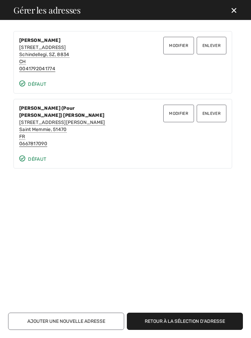
click at [217, 112] on button "Enlever" at bounding box center [212, 114] width 30 height 18
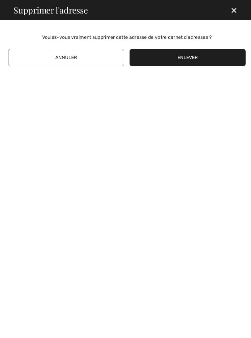
click at [230, 58] on button "Enlever" at bounding box center [188, 57] width 116 height 17
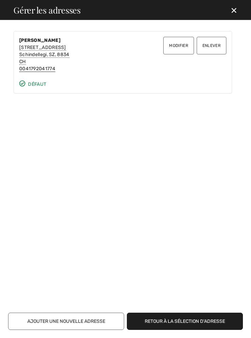
click at [211, 322] on button "Retour à la sélection d'adresse" at bounding box center [185, 321] width 116 height 17
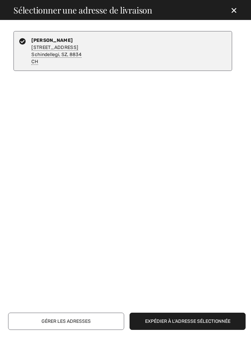
click at [220, 320] on button "Expédier à l'adresse sélectionnée" at bounding box center [188, 321] width 116 height 17
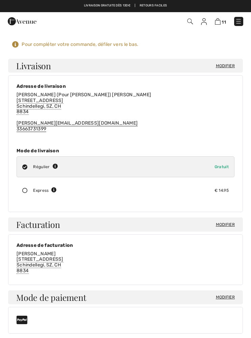
click at [28, 104] on span "Stutzstrasse, 13 Schindellegi, SZ, CH 8834" at bounding box center [40, 107] width 47 height 18
click at [201, 24] on img at bounding box center [204, 21] width 6 height 7
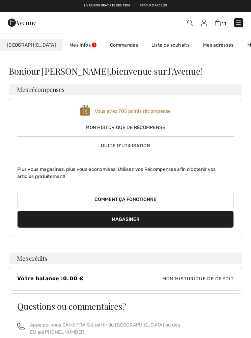
click at [220, 25] on img at bounding box center [218, 23] width 6 height 6
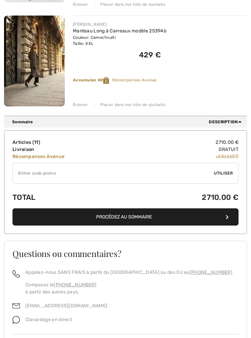
scroll to position [1102, 0]
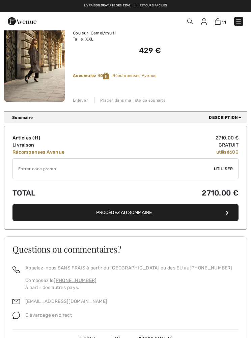
click at [216, 209] on button "Procédez au sommaire" at bounding box center [126, 212] width 226 height 17
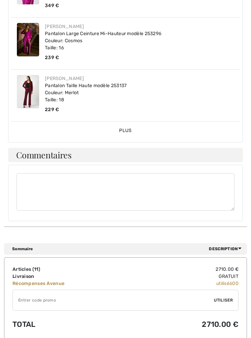
scroll to position [476, 0]
click at [126, 128] on span "Plus" at bounding box center [125, 131] width 13 height 6
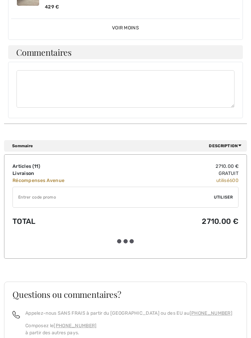
scroll to position [1041, 0]
